Goal: Find specific page/section: Find specific page/section

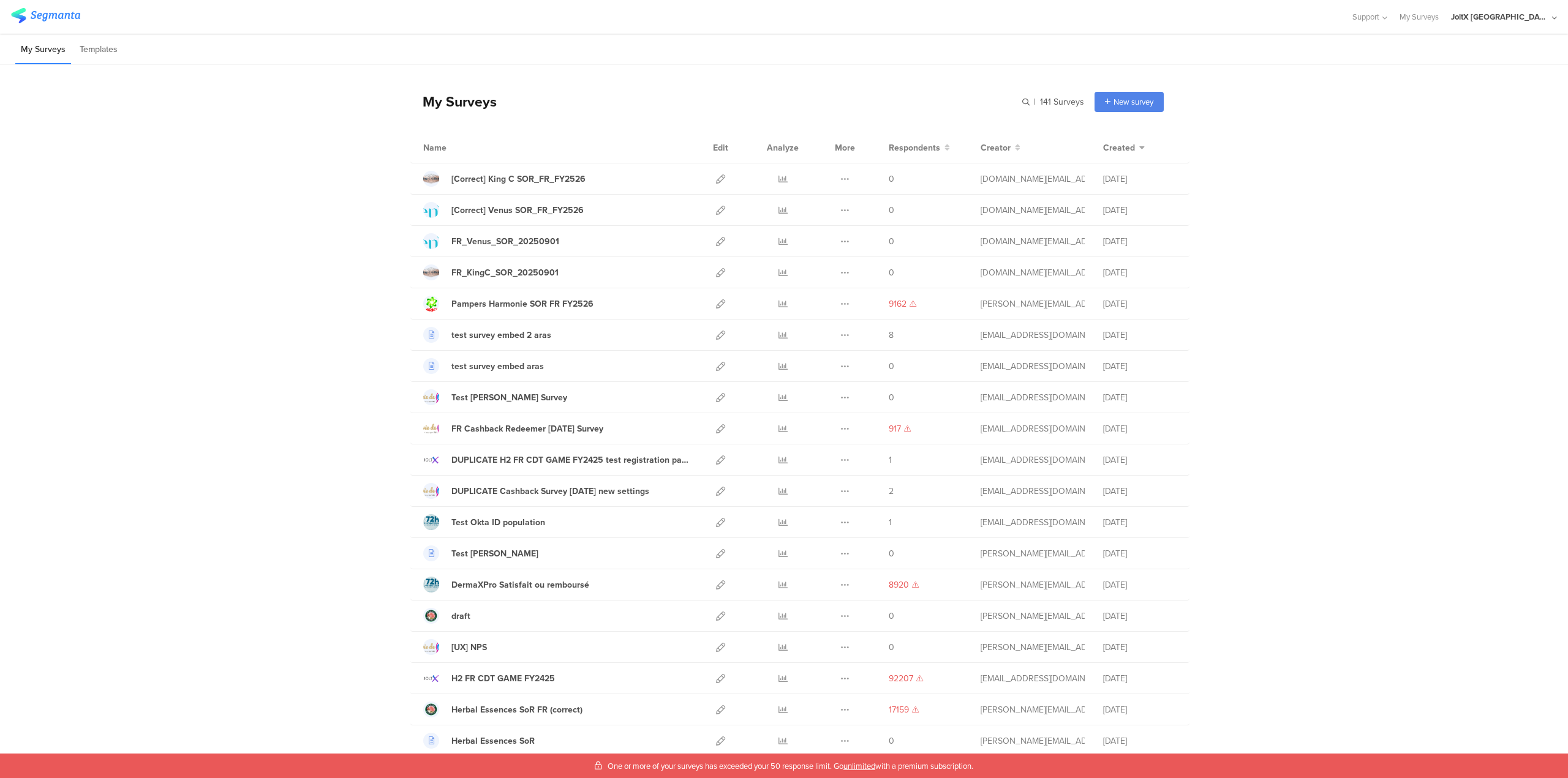
click at [1537, 16] on div "JoltX [GEOGRAPHIC_DATA]" at bounding box center [1500, 17] width 98 height 12
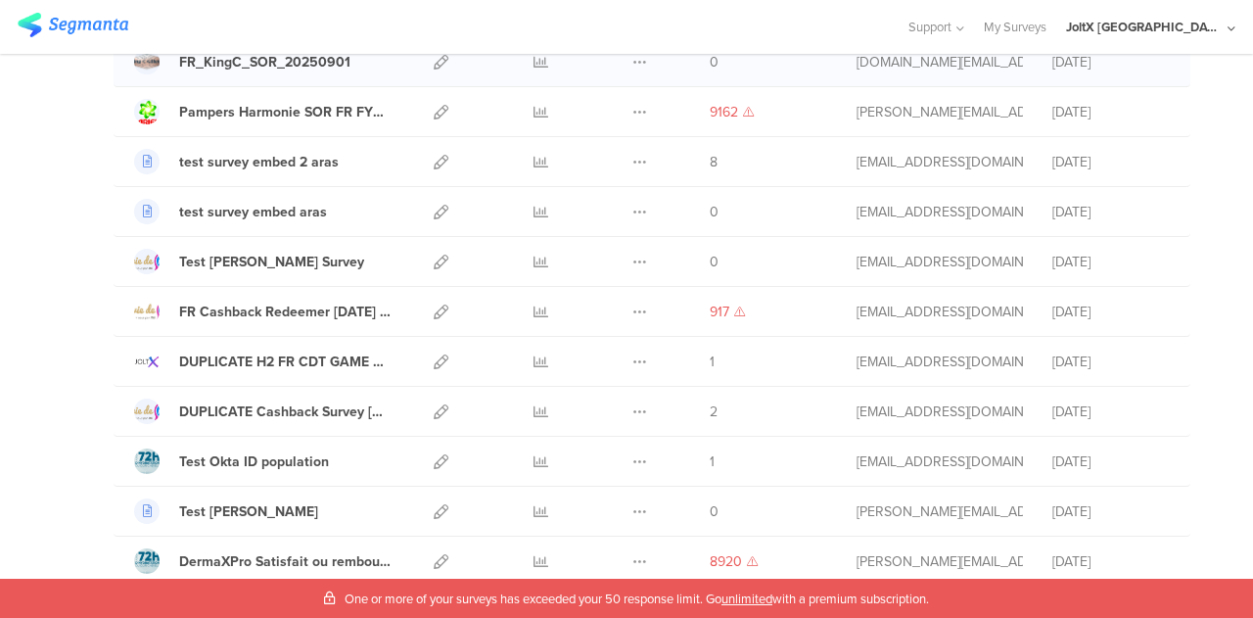
scroll to position [375, 0]
